Goal: Navigation & Orientation: Go to known website

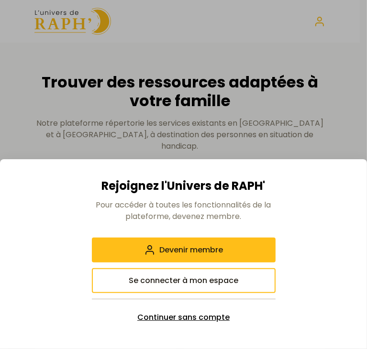
click at [190, 323] on button "Continuer sans compte" at bounding box center [184, 317] width 184 height 25
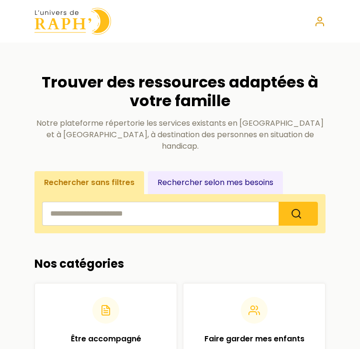
click at [314, 26] on icon at bounding box center [319, 21] width 11 height 11
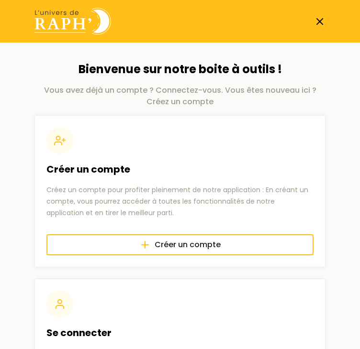
click at [66, 33] on img at bounding box center [72, 21] width 77 height 27
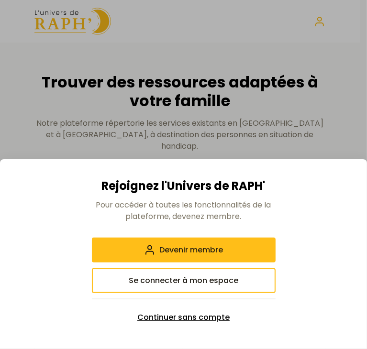
click at [159, 322] on span "Continuer sans compte" at bounding box center [183, 317] width 92 height 11
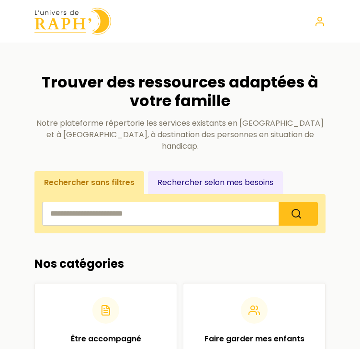
click at [48, 18] on img at bounding box center [72, 21] width 77 height 27
